Goal: Task Accomplishment & Management: Use online tool/utility

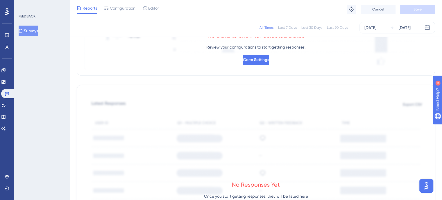
scroll to position [116, 0]
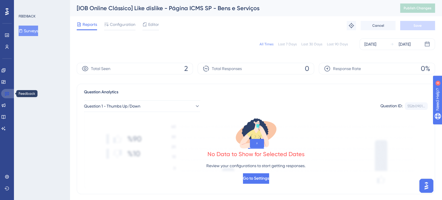
click at [6, 91] on link at bounding box center [8, 93] width 14 height 9
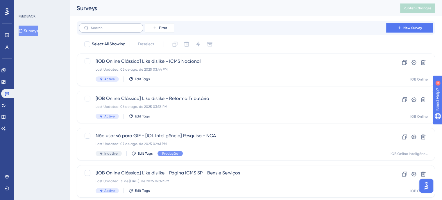
click at [115, 30] on label at bounding box center [111, 27] width 64 height 9
click at [115, 30] on input "text" at bounding box center [114, 28] width 47 height 4
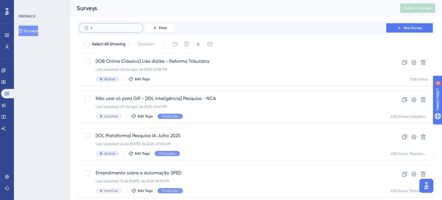
type input "tp"
checkbox input "true"
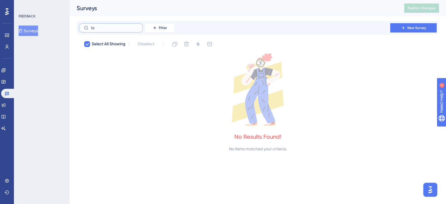
type input "t"
checkbox input "false"
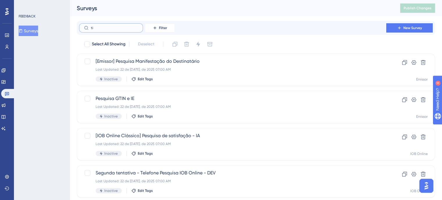
type input "tip"
checkbox input "true"
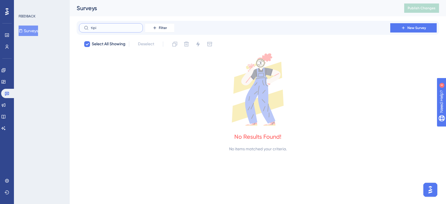
type input "tipi"
click at [6, 94] on icon at bounding box center [7, 93] width 5 height 5
drag, startPoint x: 103, startPoint y: 28, endPoint x: 82, endPoint y: 27, distance: 21.5
click at [82, 27] on label "tipi" at bounding box center [111, 27] width 64 height 9
checkbox input "false"
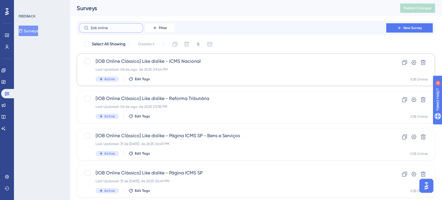
type input "[iob online"
